Goal: Information Seeking & Learning: Learn about a topic

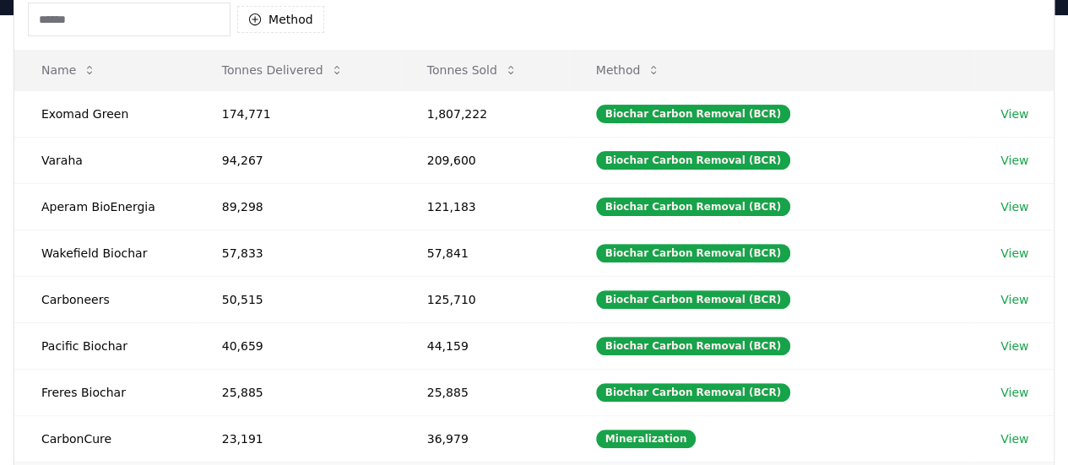
scroll to position [167, 0]
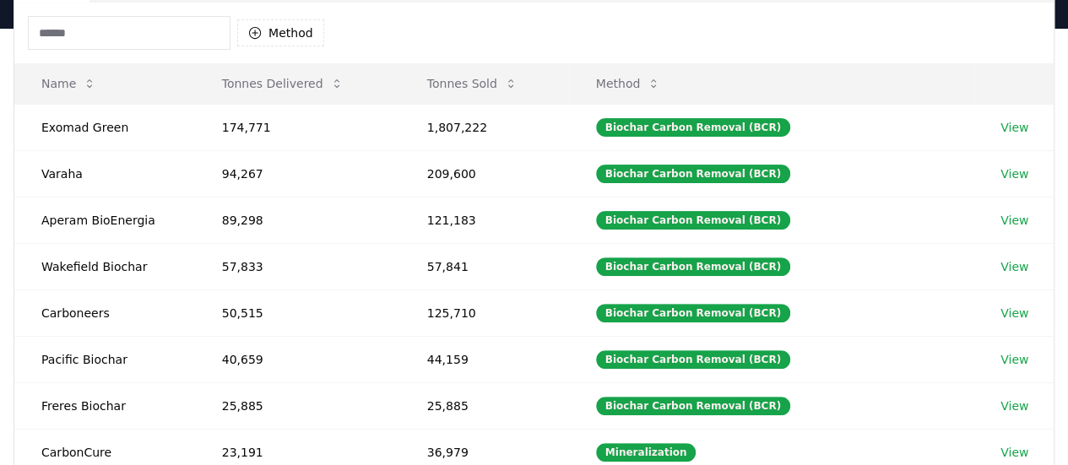
click at [279, 35] on button "Method" at bounding box center [280, 32] width 87 height 27
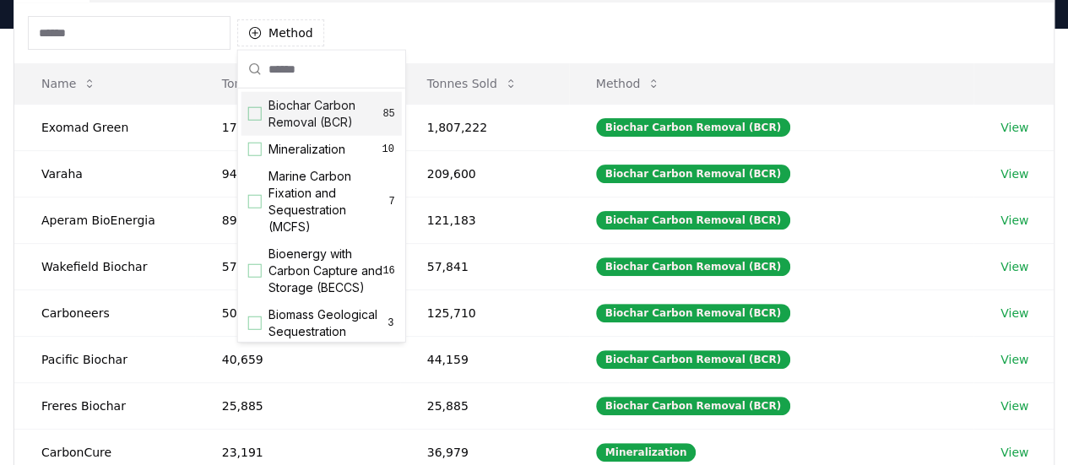
click at [252, 112] on div "Suggestions" at bounding box center [255, 114] width 14 height 14
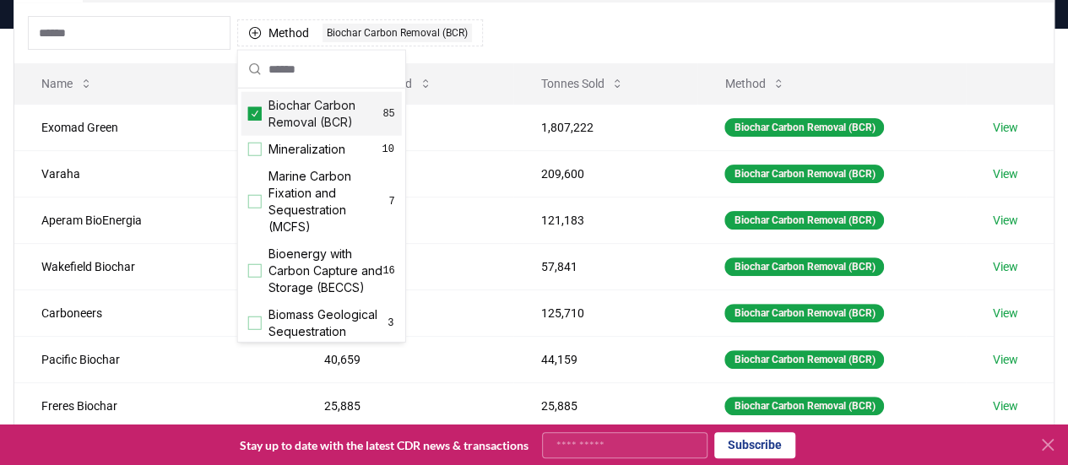
click at [1045, 447] on icon at bounding box center [1048, 445] width 10 height 10
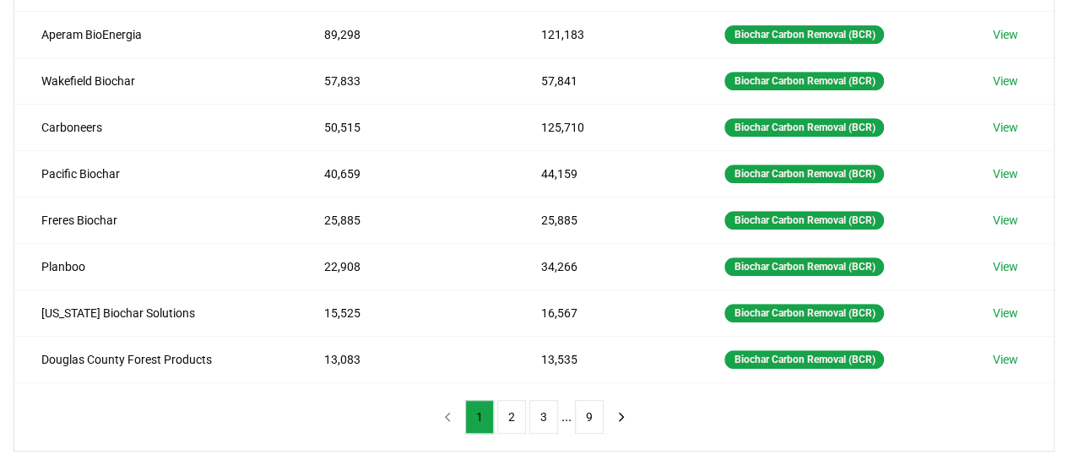
scroll to position [353, 0]
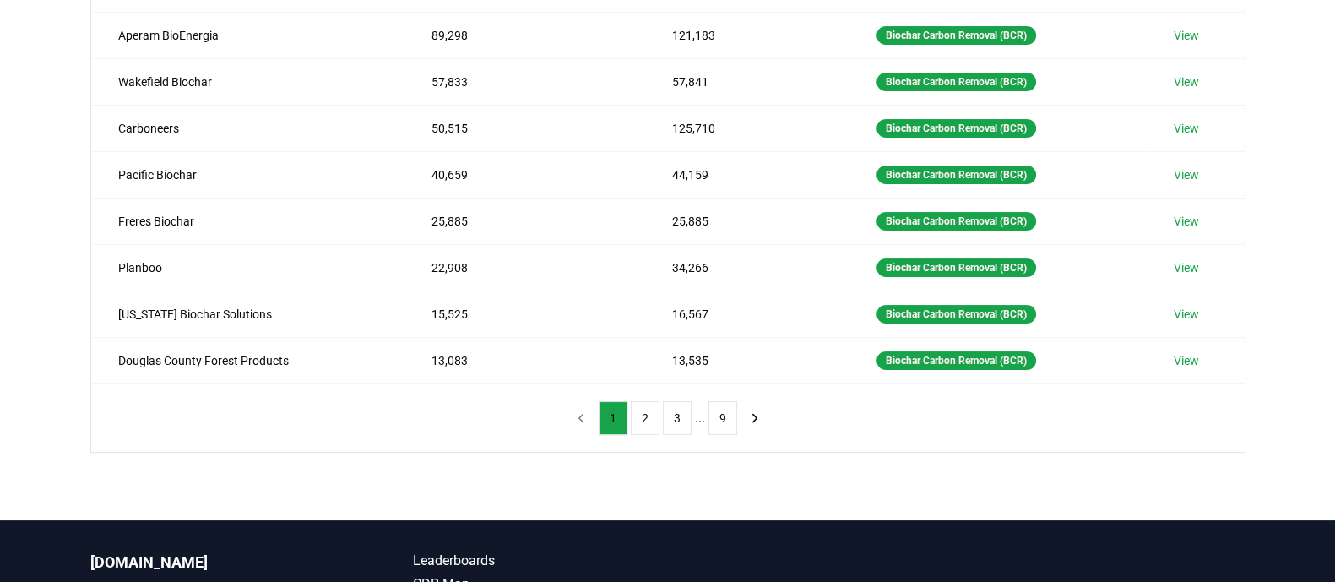
drag, startPoint x: 875, startPoint y: 3, endPoint x: 930, endPoint y: 479, distance: 479.3
click at [930, 464] on div "Suppliers Purchasers Services Method 1 Biochar Carbon Removal (BCR) Name Tonnes…" at bounding box center [667, 182] width 1335 height 676
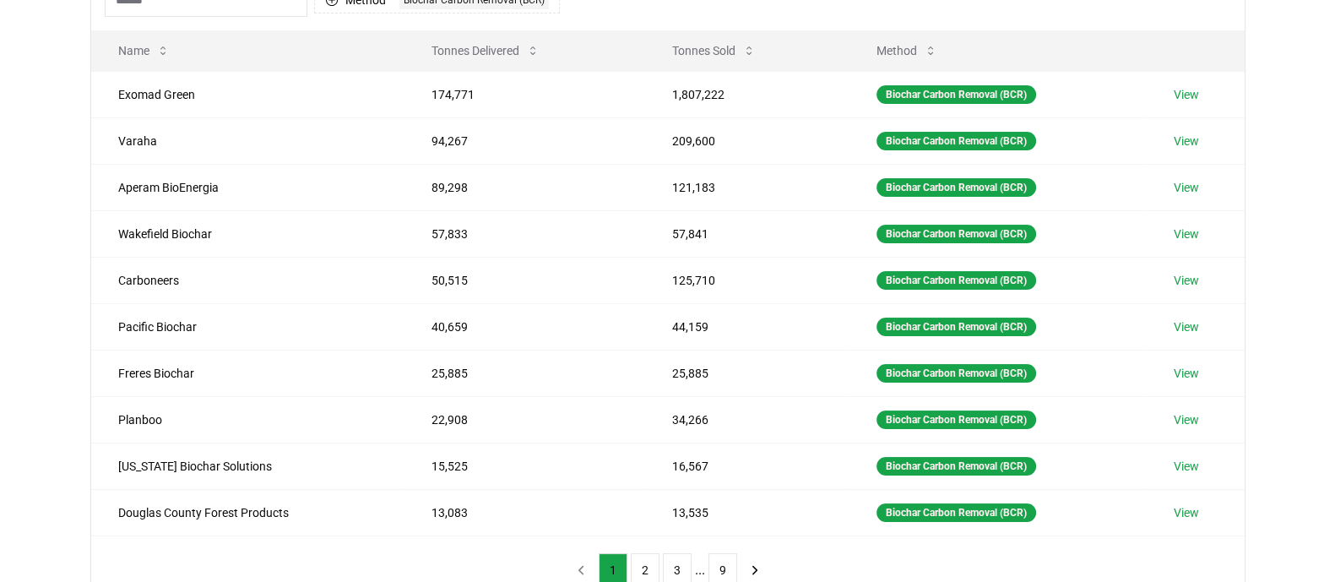
scroll to position [202, 0]
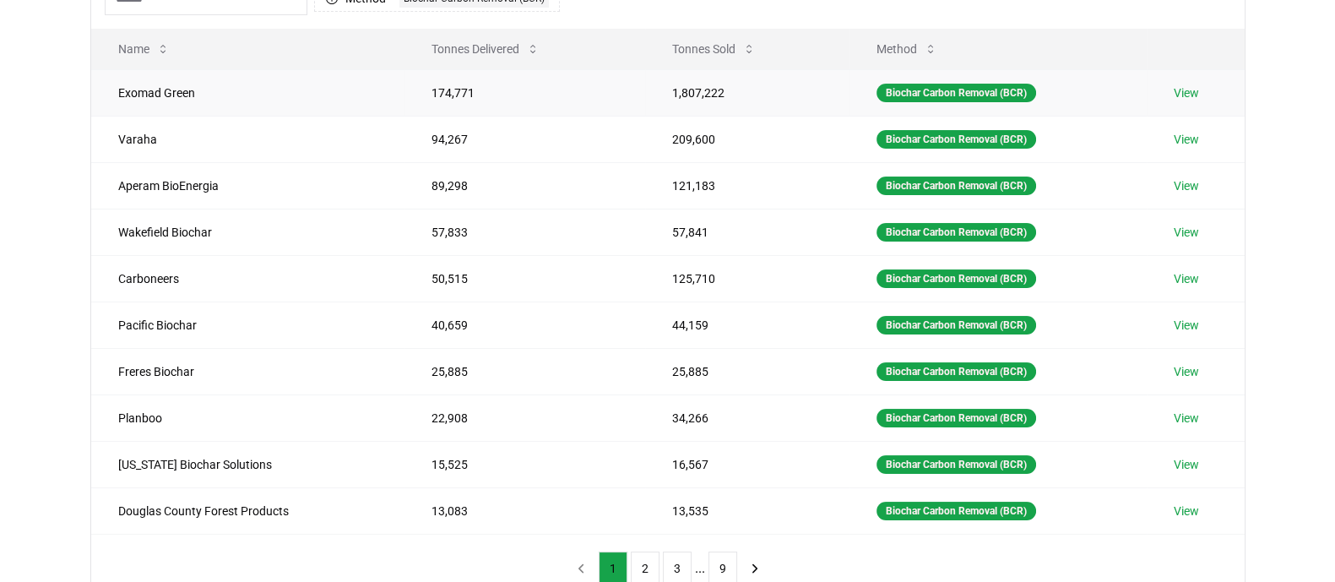
click at [257, 100] on td "Exomad Green" at bounding box center [247, 92] width 313 height 46
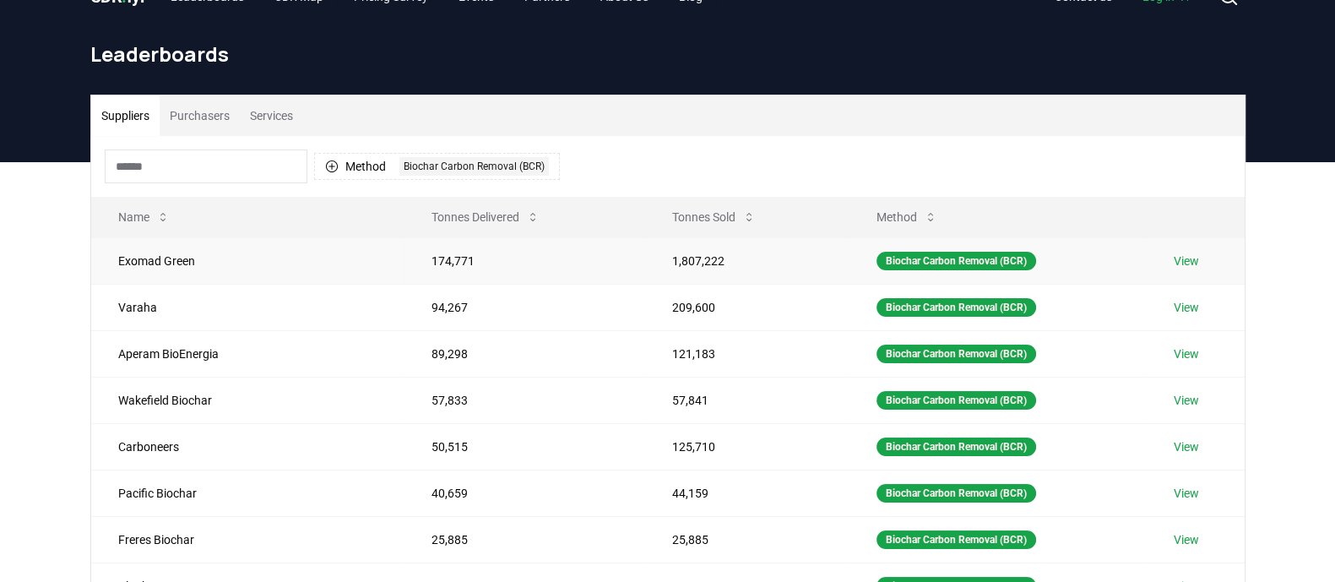
scroll to position [0, 0]
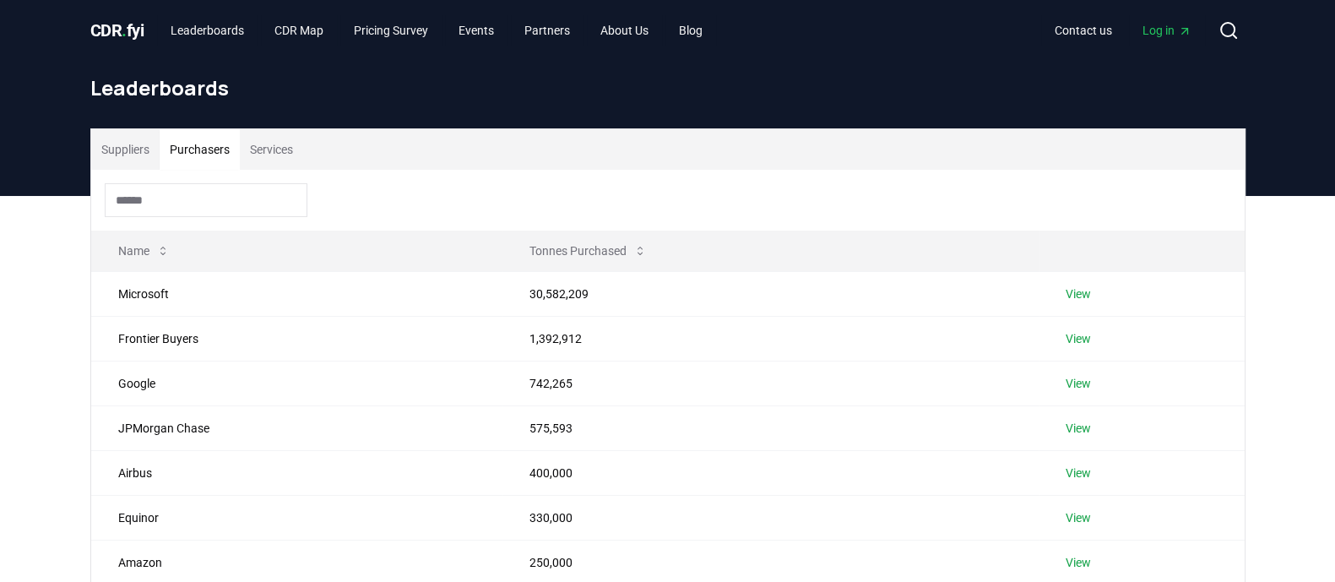
click at [215, 147] on button "Purchasers" at bounding box center [200, 149] width 80 height 41
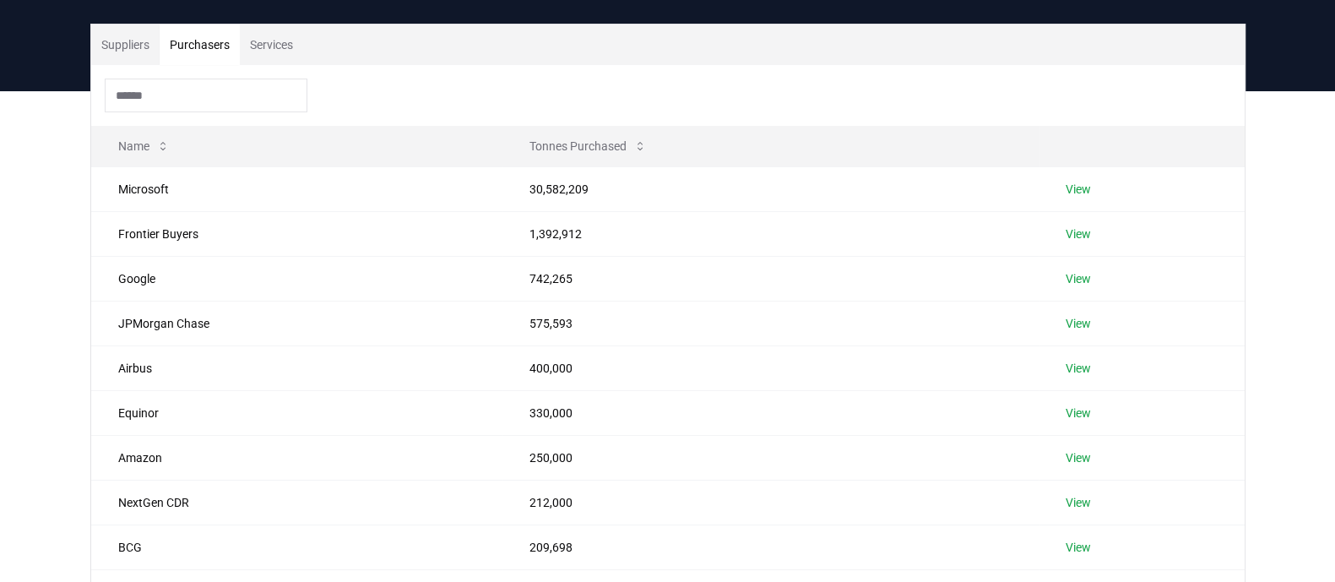
scroll to position [210, 0]
